Goal: Navigation & Orientation: Find specific page/section

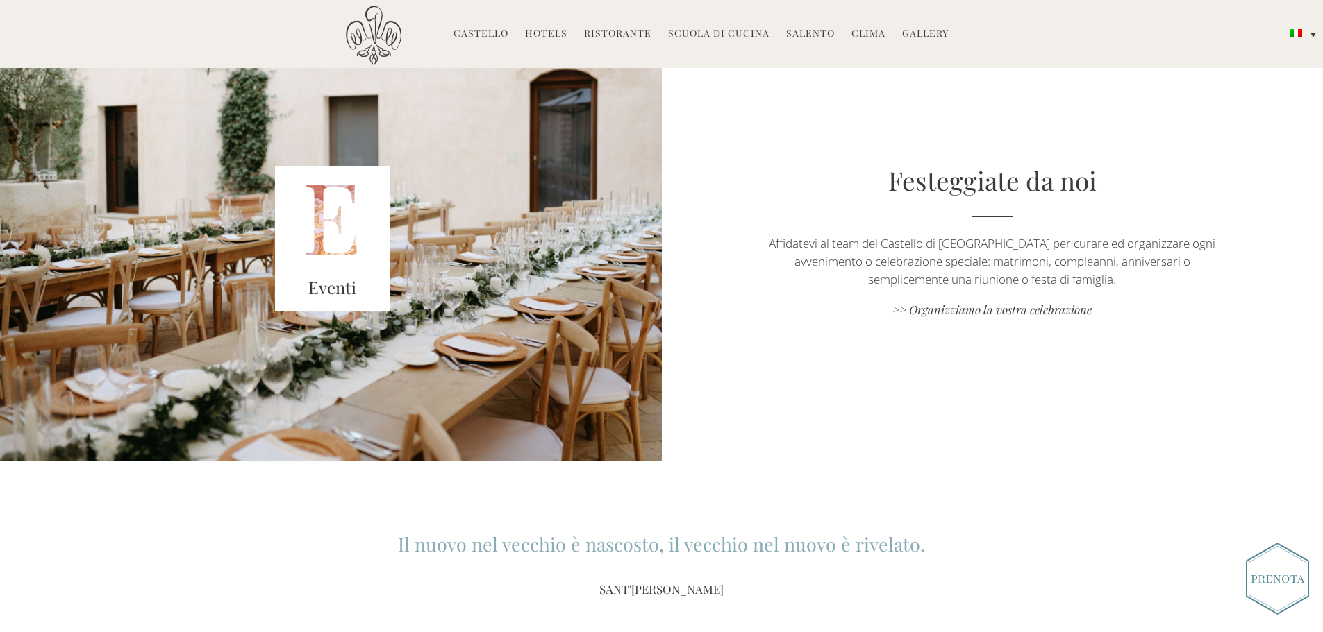
scroll to position [1805, 0]
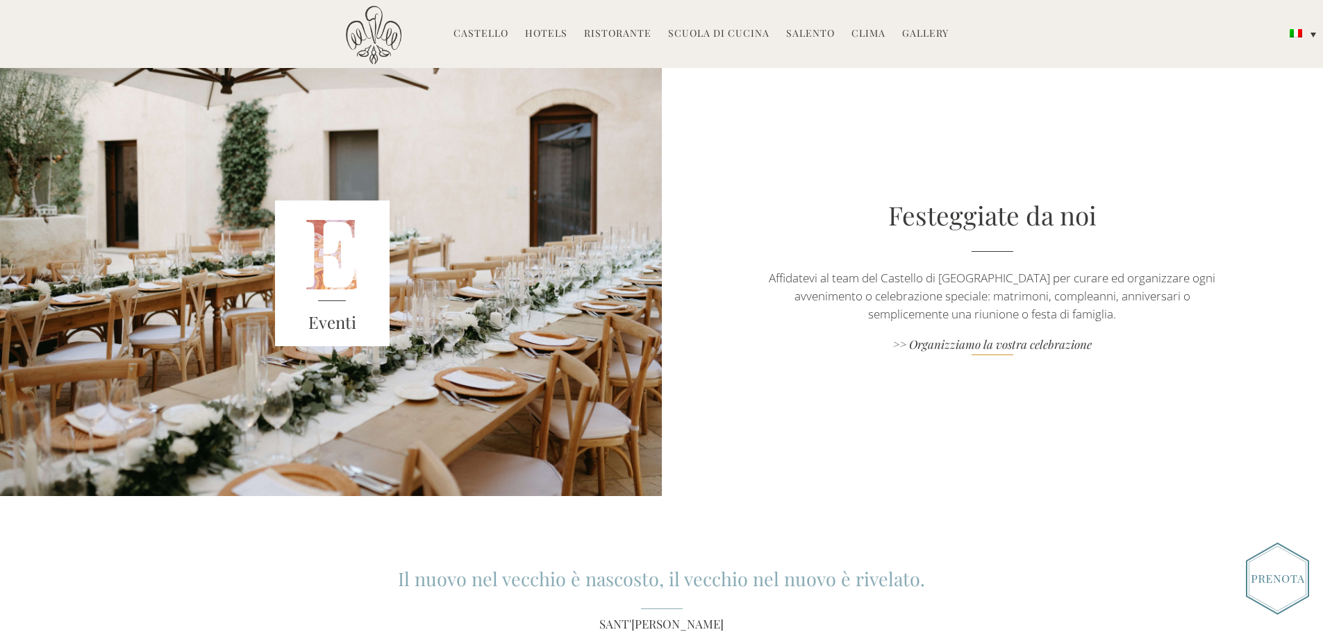
click at [931, 337] on link ">> Organizziamo la vostra celebrazione" at bounding box center [991, 346] width 463 height 19
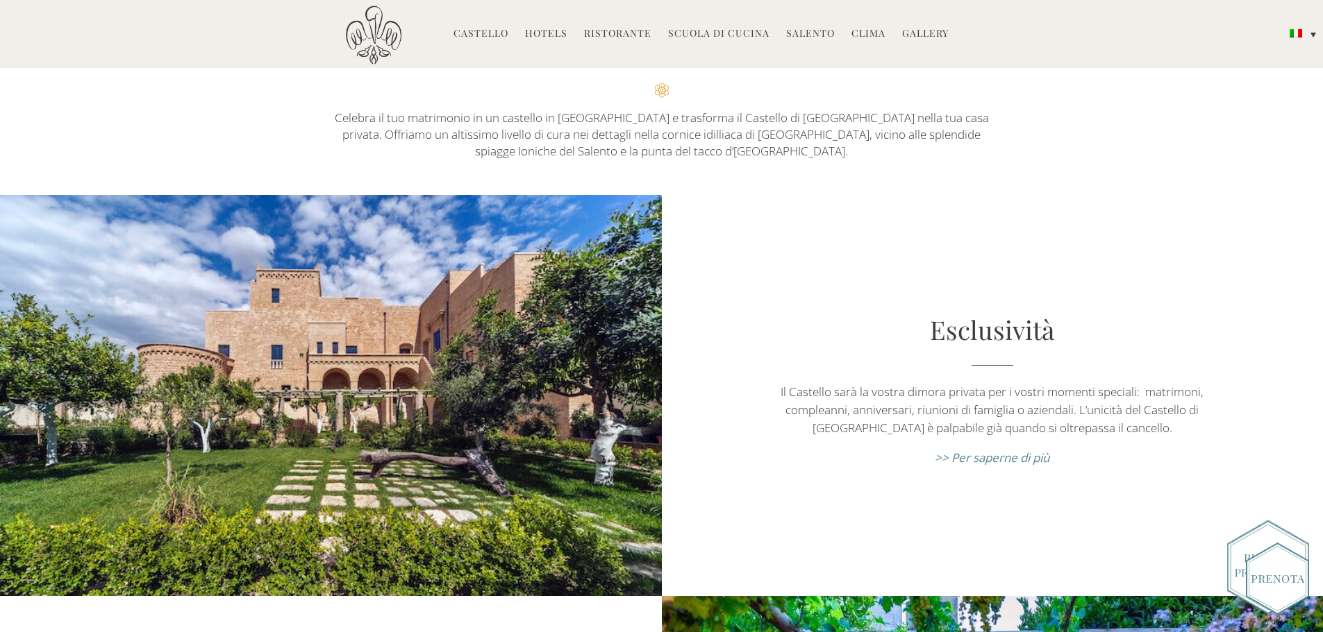
scroll to position [208, 0]
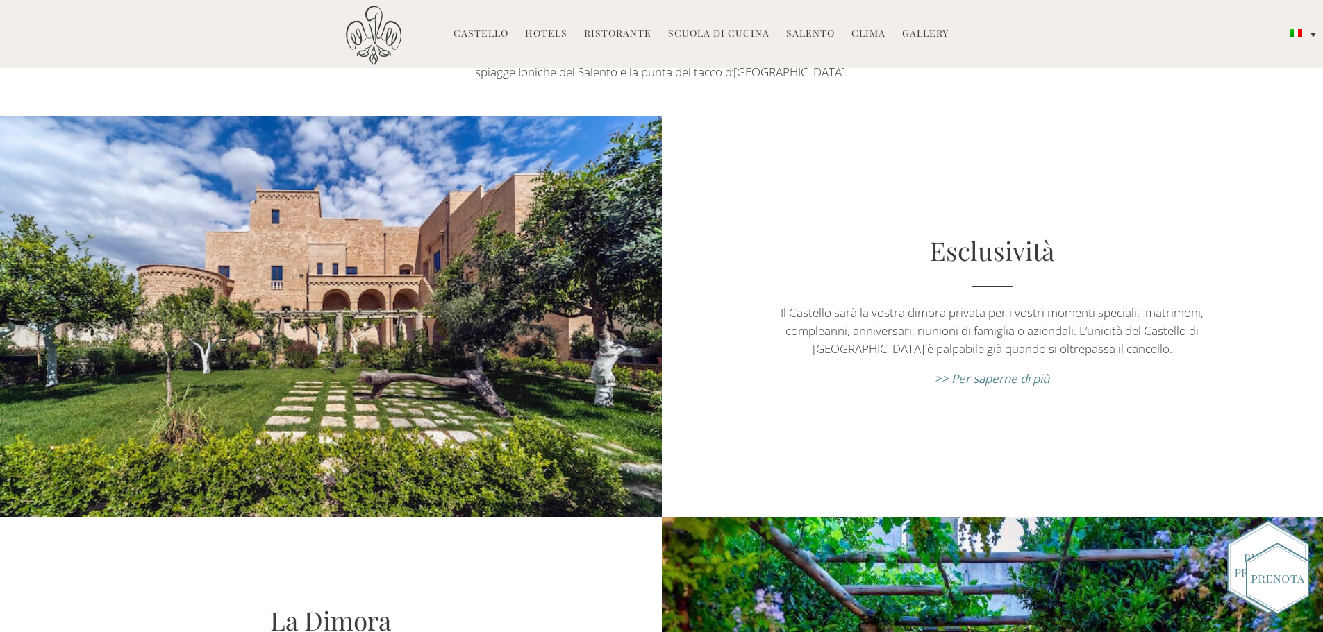
click at [1035, 377] on em ">> Per saperne di più" at bounding box center [992, 379] width 115 height 16
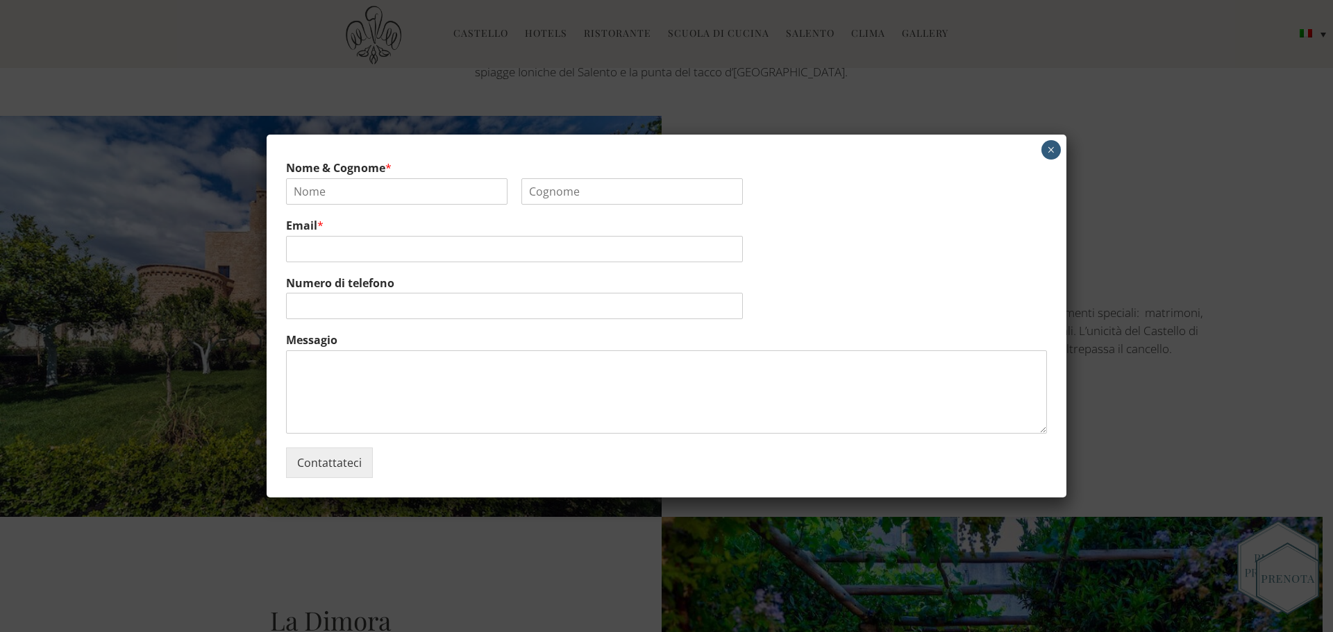
click at [1044, 140] on div "Nome & Cognome * Nome Cognome Email * Numero di telefono Messagio Contattateci ×" at bounding box center [667, 316] width 800 height 363
click at [1052, 148] on button "×" at bounding box center [1050, 149] width 19 height 19
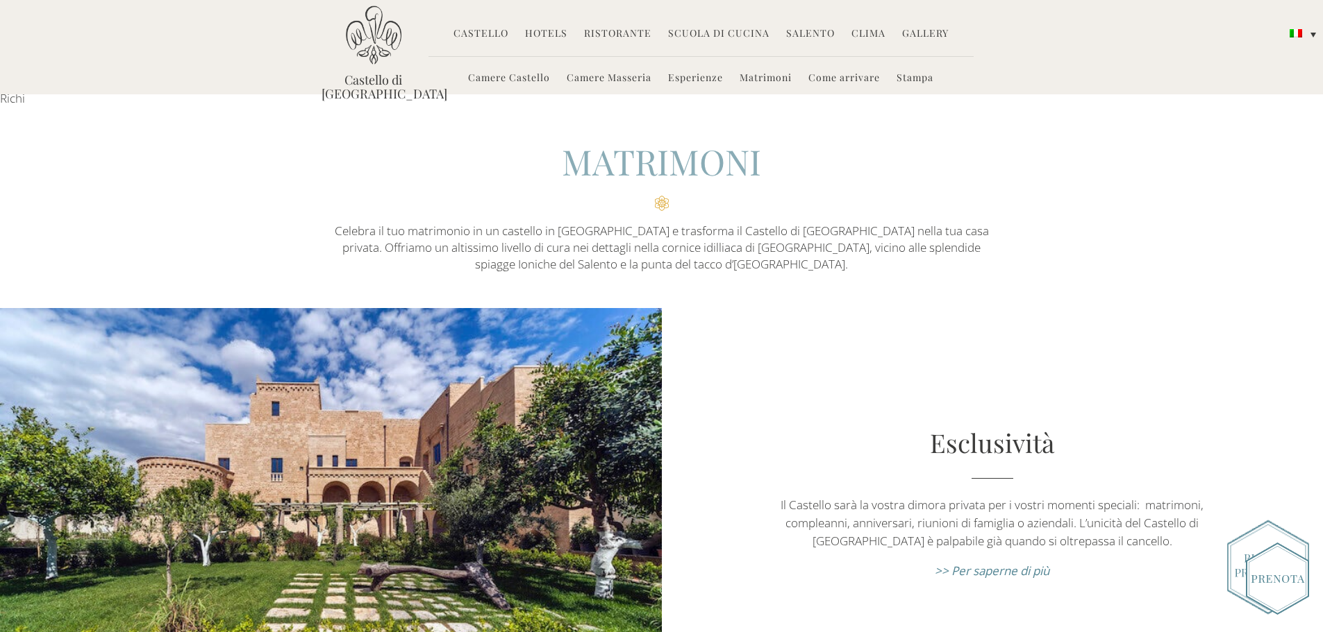
scroll to position [0, 0]
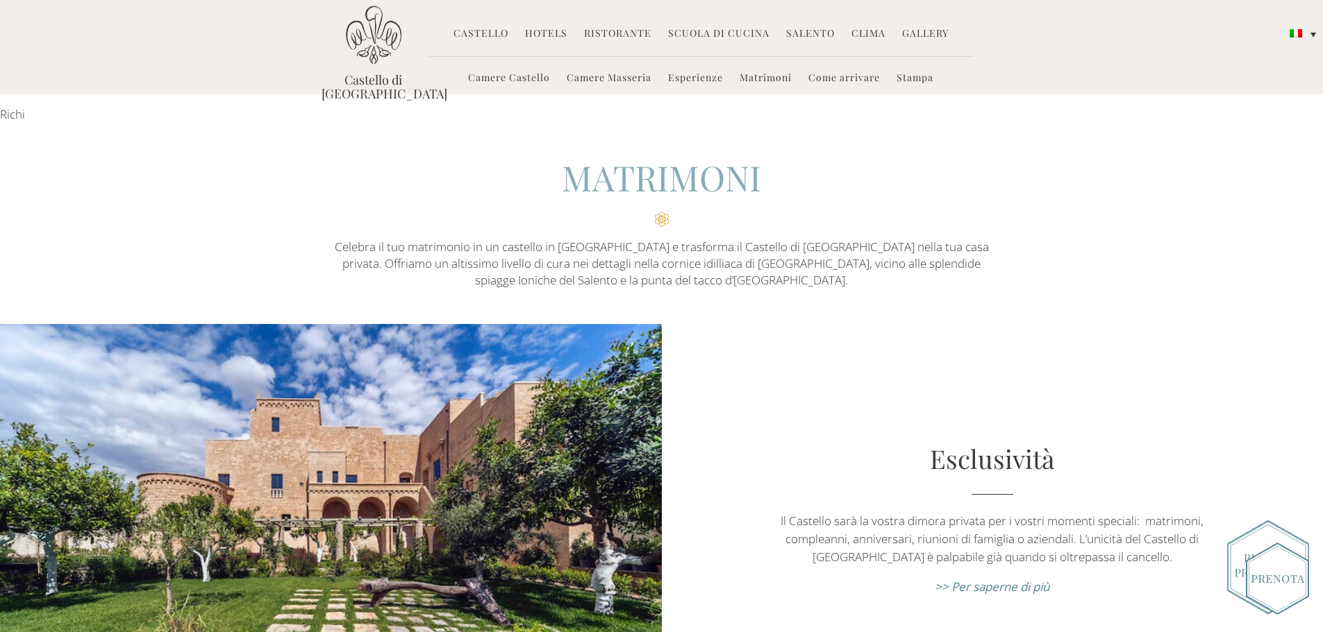
click at [555, 35] on link "Hotels" at bounding box center [546, 34] width 42 height 16
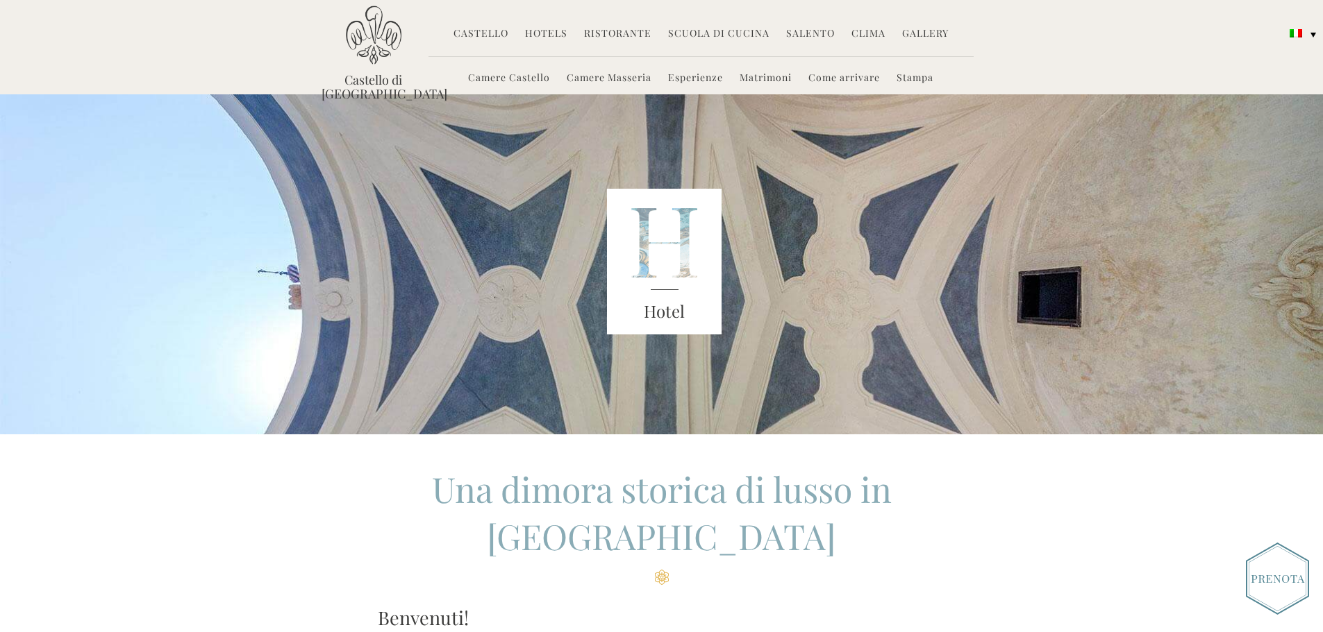
click at [520, 73] on link "Camere Castello" at bounding box center [509, 79] width 82 height 16
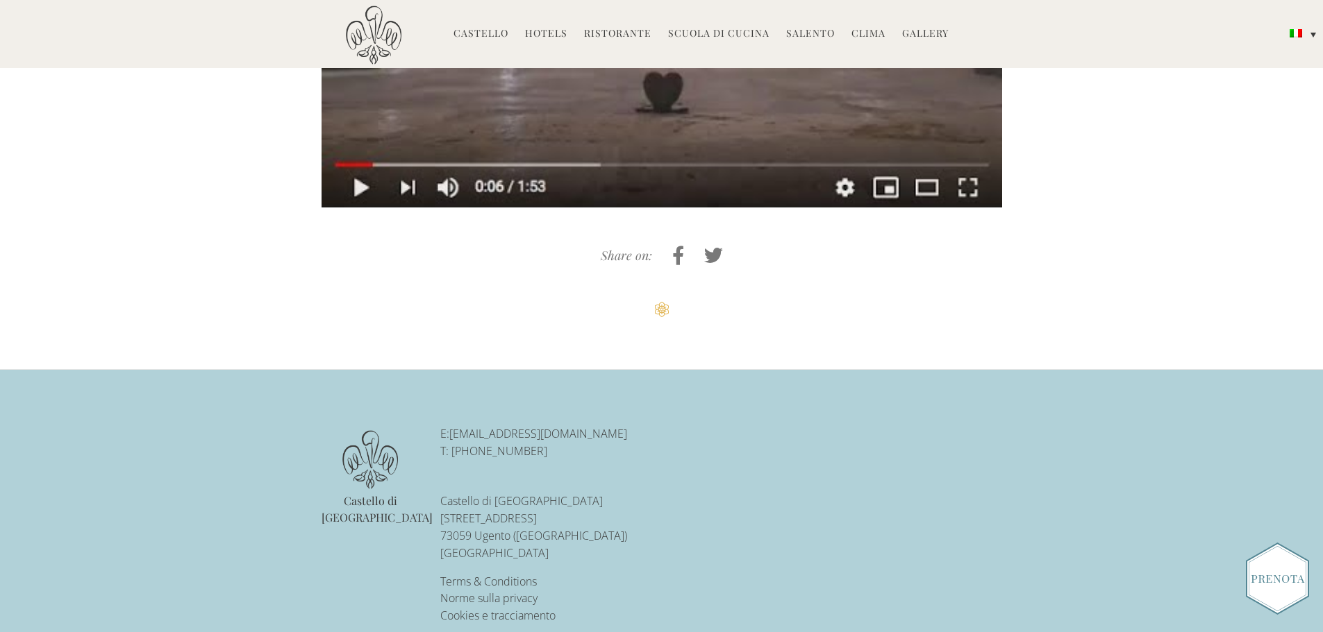
scroll to position [3442, 0]
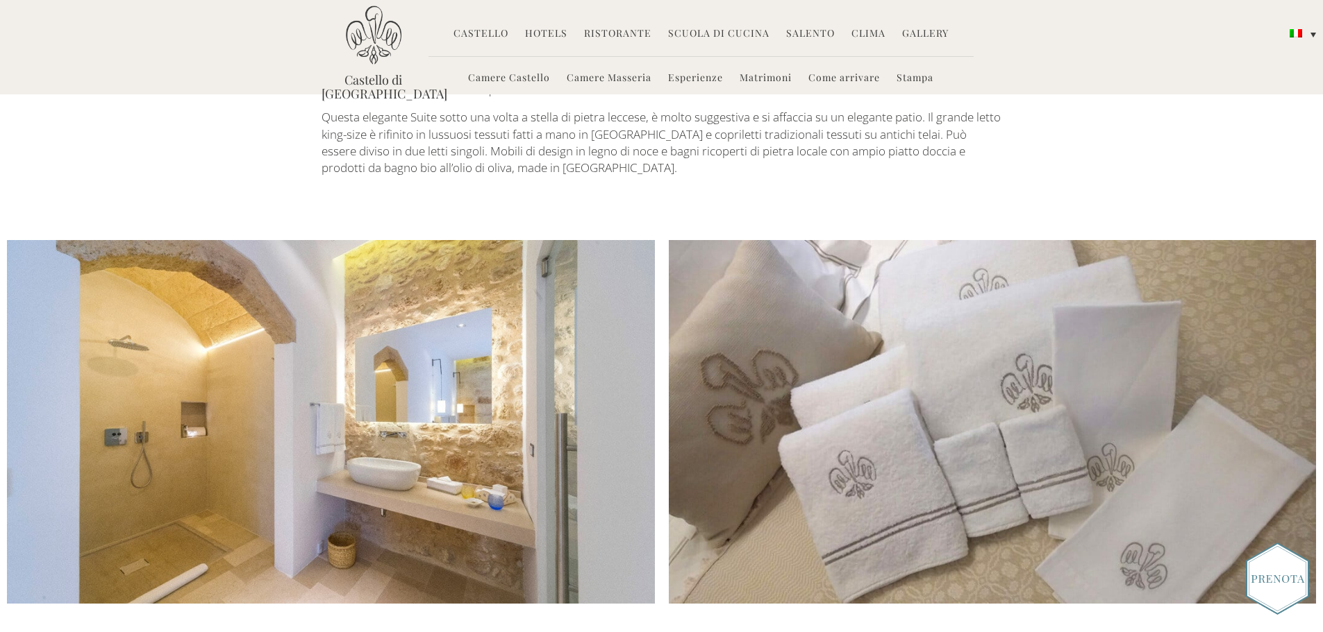
scroll to position [1427, 0]
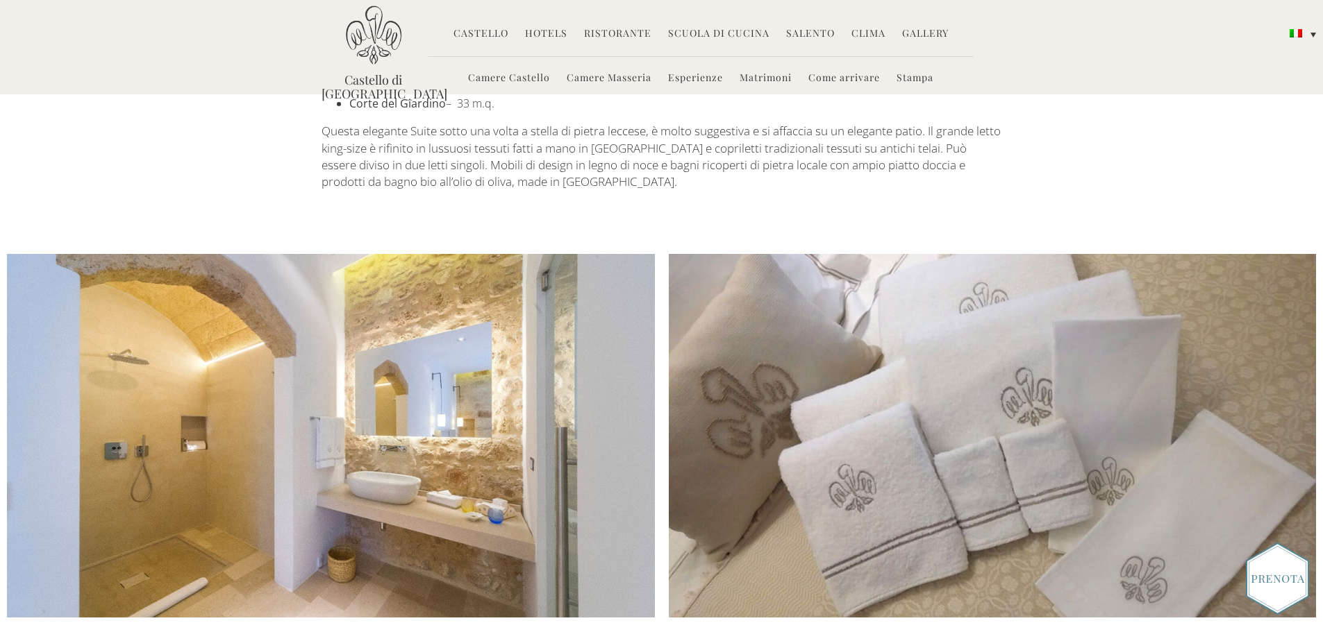
click at [714, 78] on link "Esperienze" at bounding box center [695, 79] width 55 height 16
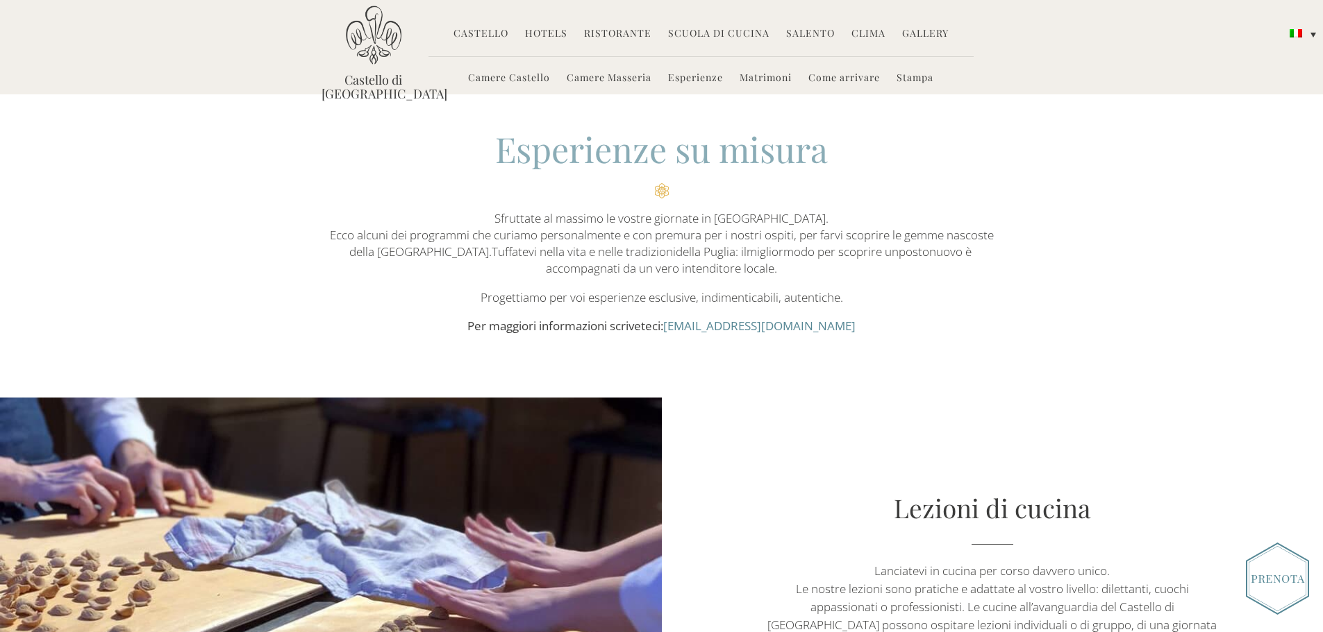
click at [632, 80] on link "Camere Masseria" at bounding box center [609, 79] width 85 height 16
